Goal: Information Seeking & Learning: Learn about a topic

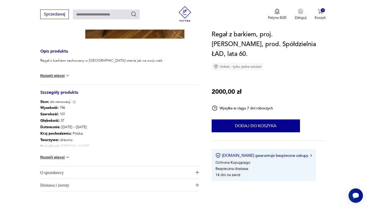
scroll to position [191, 0]
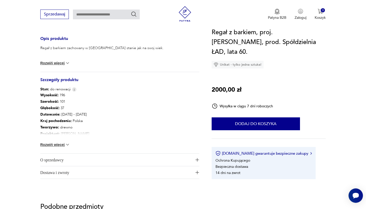
click at [110, 173] on span "Dostawa i zwroty" at bounding box center [116, 172] width 152 height 12
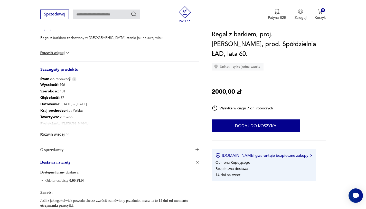
click at [104, 152] on span "O sprzedawcy" at bounding box center [116, 149] width 152 height 12
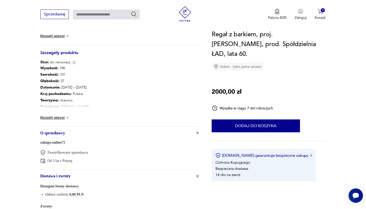
scroll to position [219, 0]
drag, startPoint x: 73, startPoint y: 144, endPoint x: 37, endPoint y: 141, distance: 35.6
click at [37, 141] on section "Klasyk Opis produktu Regał z barkiem zachowany w [GEOGRAPHIC_DATA] stanie jak n…" at bounding box center [183, 53] width 366 height 374
click at [62, 137] on span "O sprzedawcy" at bounding box center [116, 132] width 152 height 12
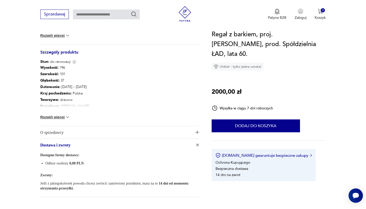
click at [67, 134] on span "O sprzedawcy" at bounding box center [116, 132] width 152 height 12
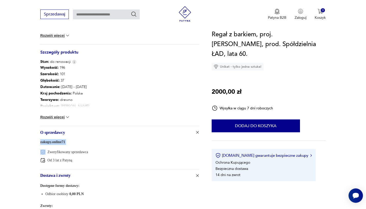
click at [78, 144] on div "zakupy.online71 Zweryfikowany sprzedawca Od 3 lat z Patyną" at bounding box center [119, 153] width 159 height 31
drag, startPoint x: 72, startPoint y: 142, endPoint x: 38, endPoint y: 141, distance: 35.0
click at [38, 141] on section "Klasyk Opis produktu Regał z barkiem zachowany w [GEOGRAPHIC_DATA] stanie jak n…" at bounding box center [183, 53] width 366 height 374
copy link "zakupy.online71"
